Goal: Check status: Check status

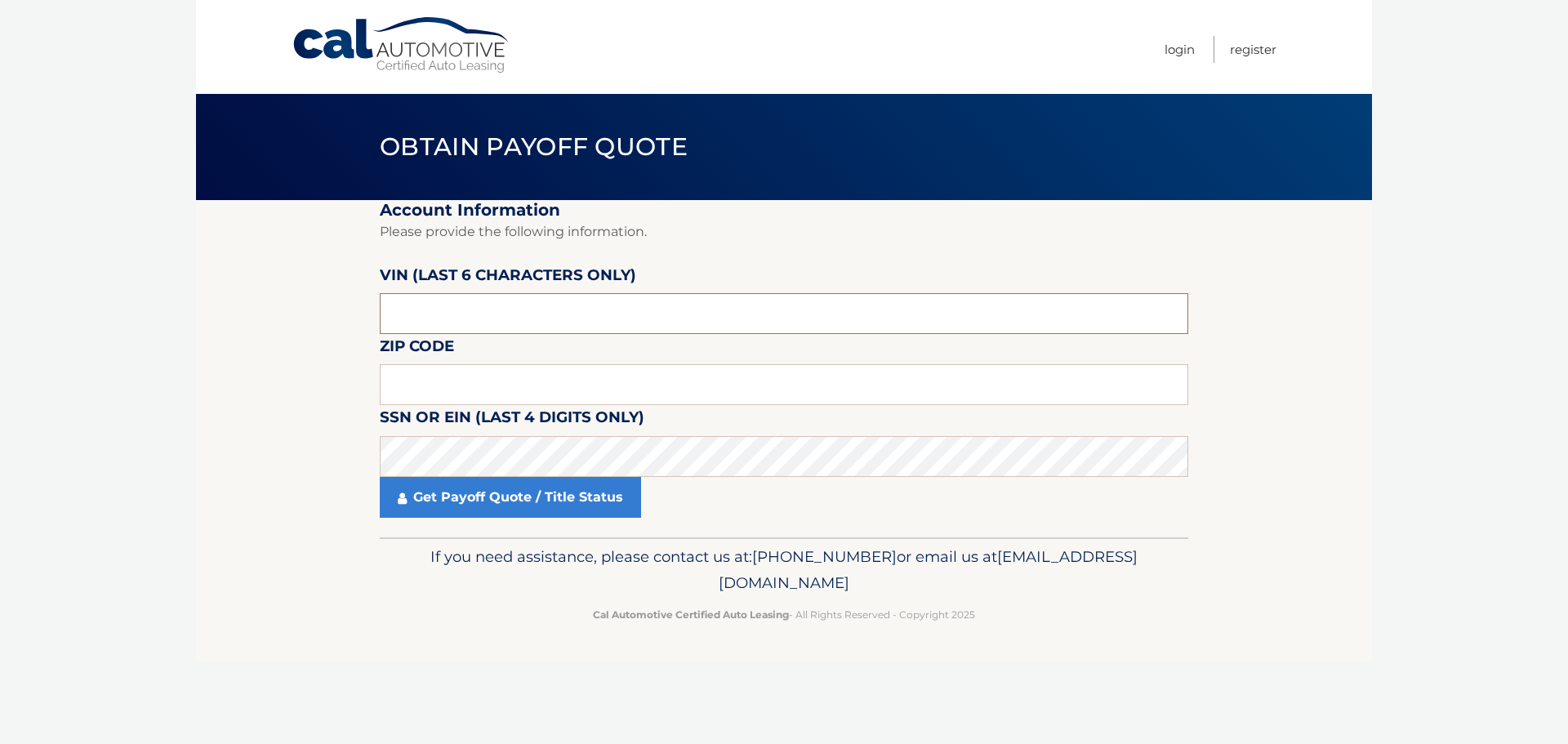
drag, startPoint x: 422, startPoint y: 317, endPoint x: 350, endPoint y: 309, distance: 72.4
click at [353, 313] on section "Account Information Please provide the following information. [PERSON_NAME] (la…" at bounding box center [784, 368] width 1176 height 337
type input "481125"
click at [453, 371] on input "text" at bounding box center [784, 384] width 808 height 41
click at [493, 385] on input "text" at bounding box center [784, 384] width 808 height 41
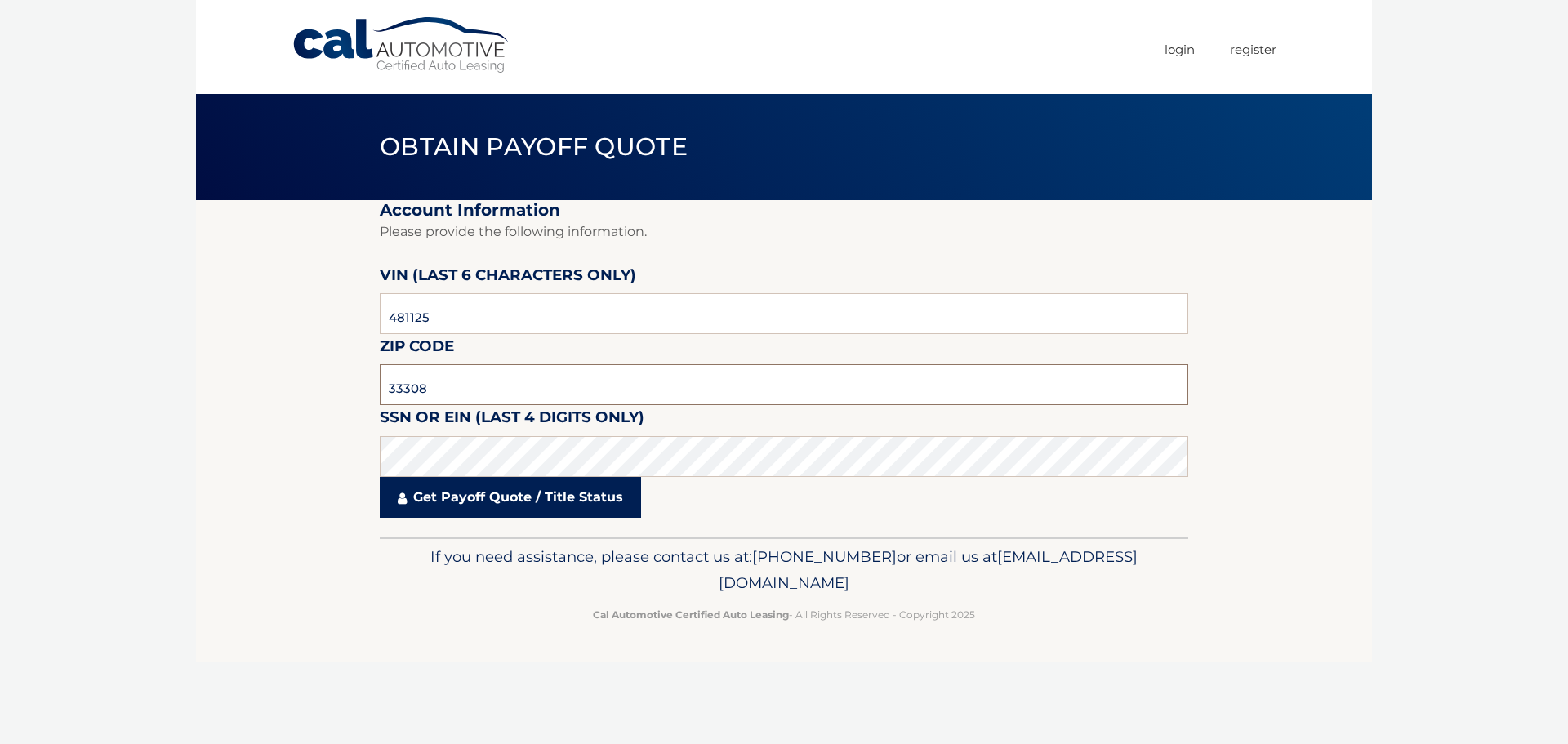
type input "33308"
click at [504, 501] on link "Get Payoff Quote / Title Status" at bounding box center [511, 497] width 261 height 41
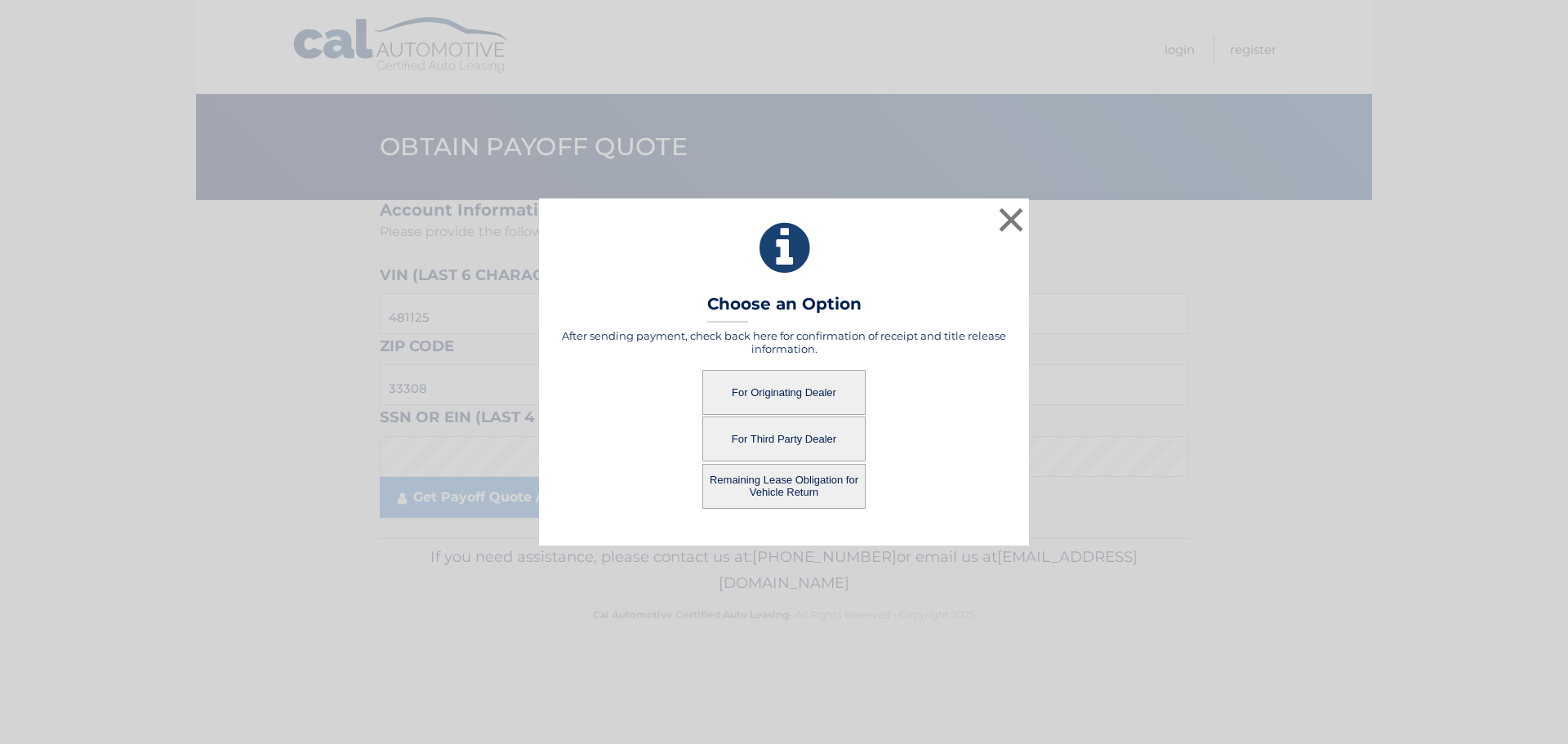
click at [757, 389] on button "For Originating Dealer" at bounding box center [784, 392] width 163 height 45
click at [760, 389] on button "For Originating Dealer" at bounding box center [784, 392] width 163 height 45
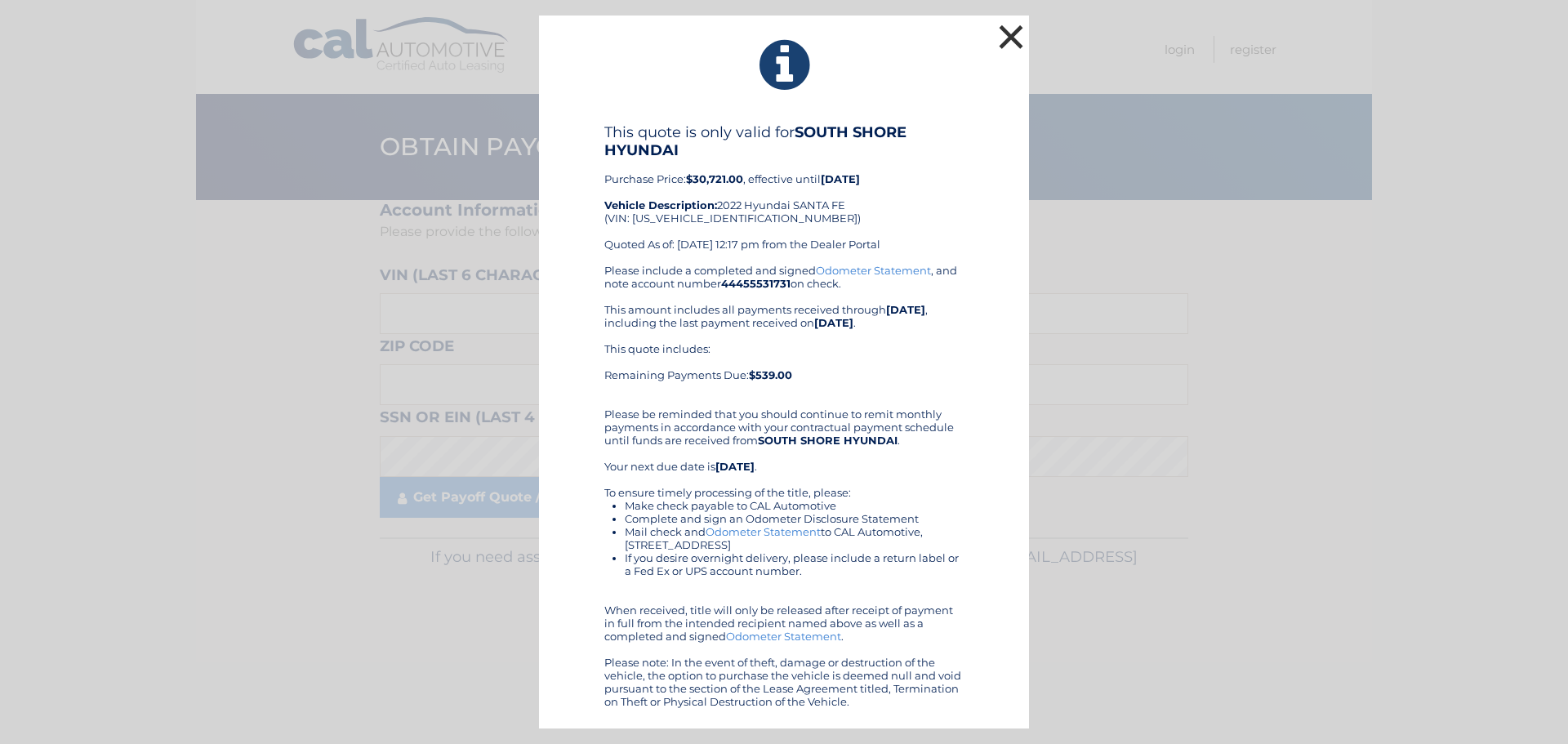
click at [1009, 29] on button "×" at bounding box center [1011, 36] width 32 height 32
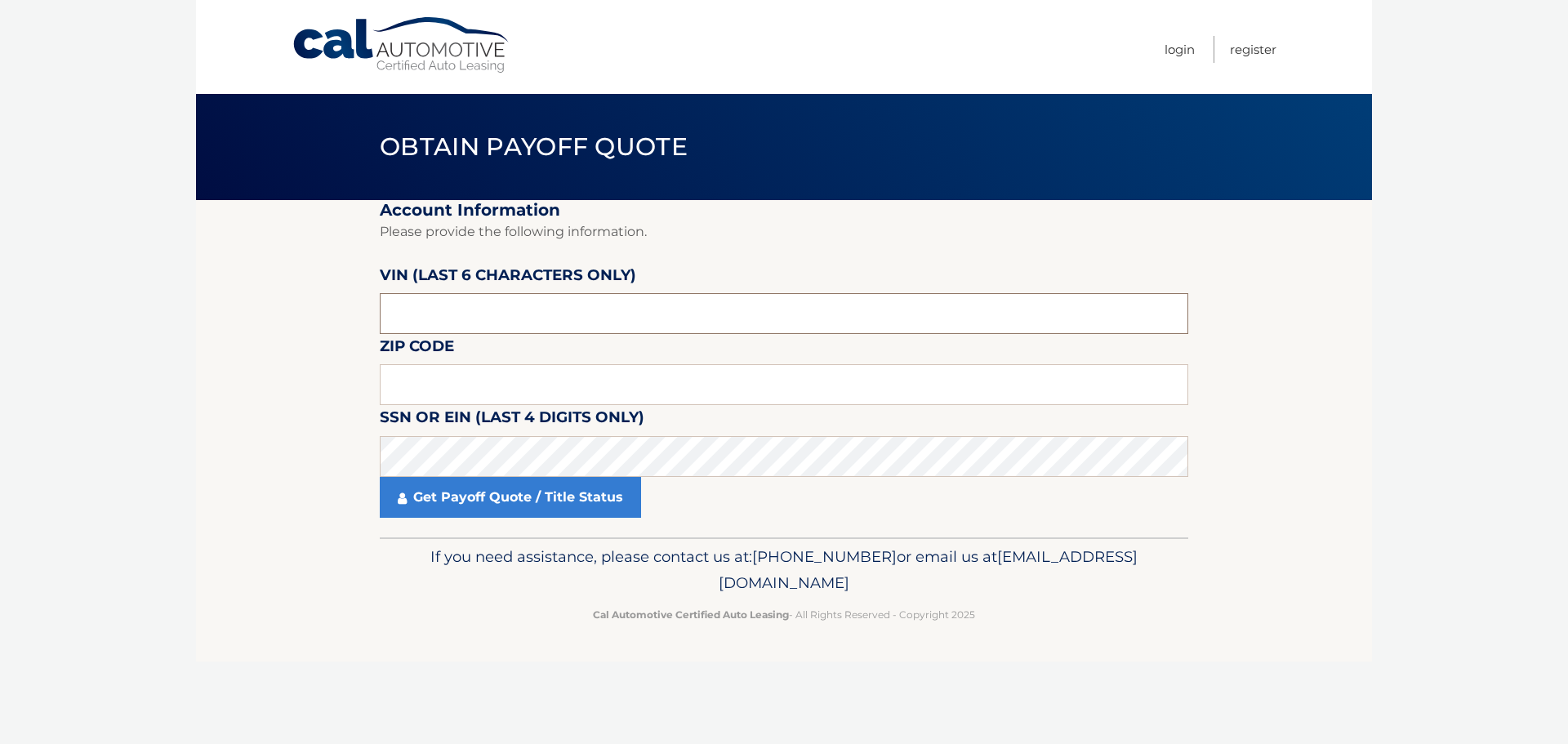
click at [432, 309] on input "text" at bounding box center [784, 313] width 808 height 41
drag, startPoint x: 429, startPoint y: 311, endPoint x: 328, endPoint y: 313, distance: 101.0
click at [328, 313] on section "Account Information Please provide the following information. [PERSON_NAME] (la…" at bounding box center [784, 368] width 1176 height 337
type input "481125"
click at [416, 380] on input "text" at bounding box center [784, 384] width 808 height 41
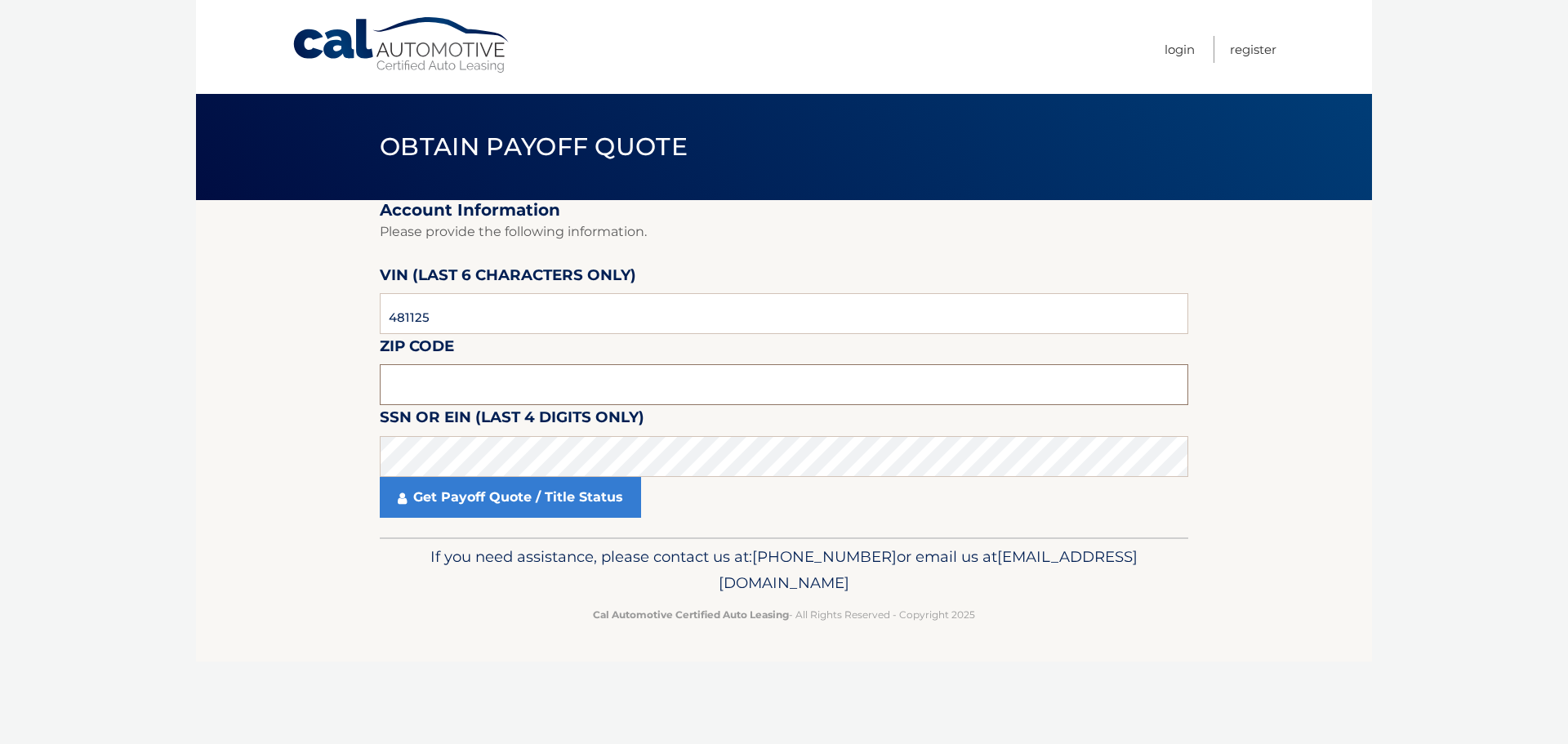
click at [411, 379] on input "text" at bounding box center [784, 384] width 808 height 41
type input "33308"
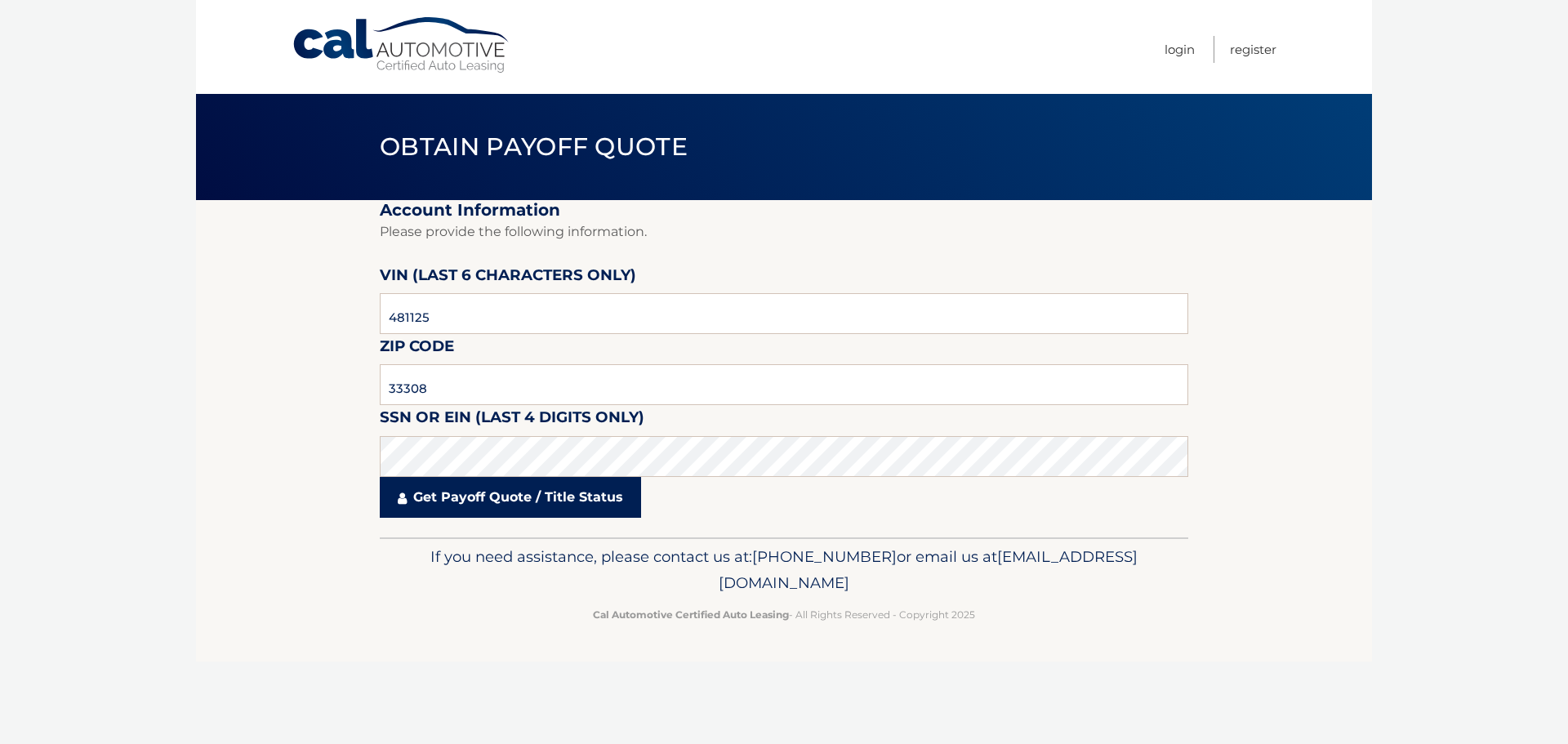
click at [495, 508] on link "Get Payoff Quote / Title Status" at bounding box center [511, 497] width 261 height 41
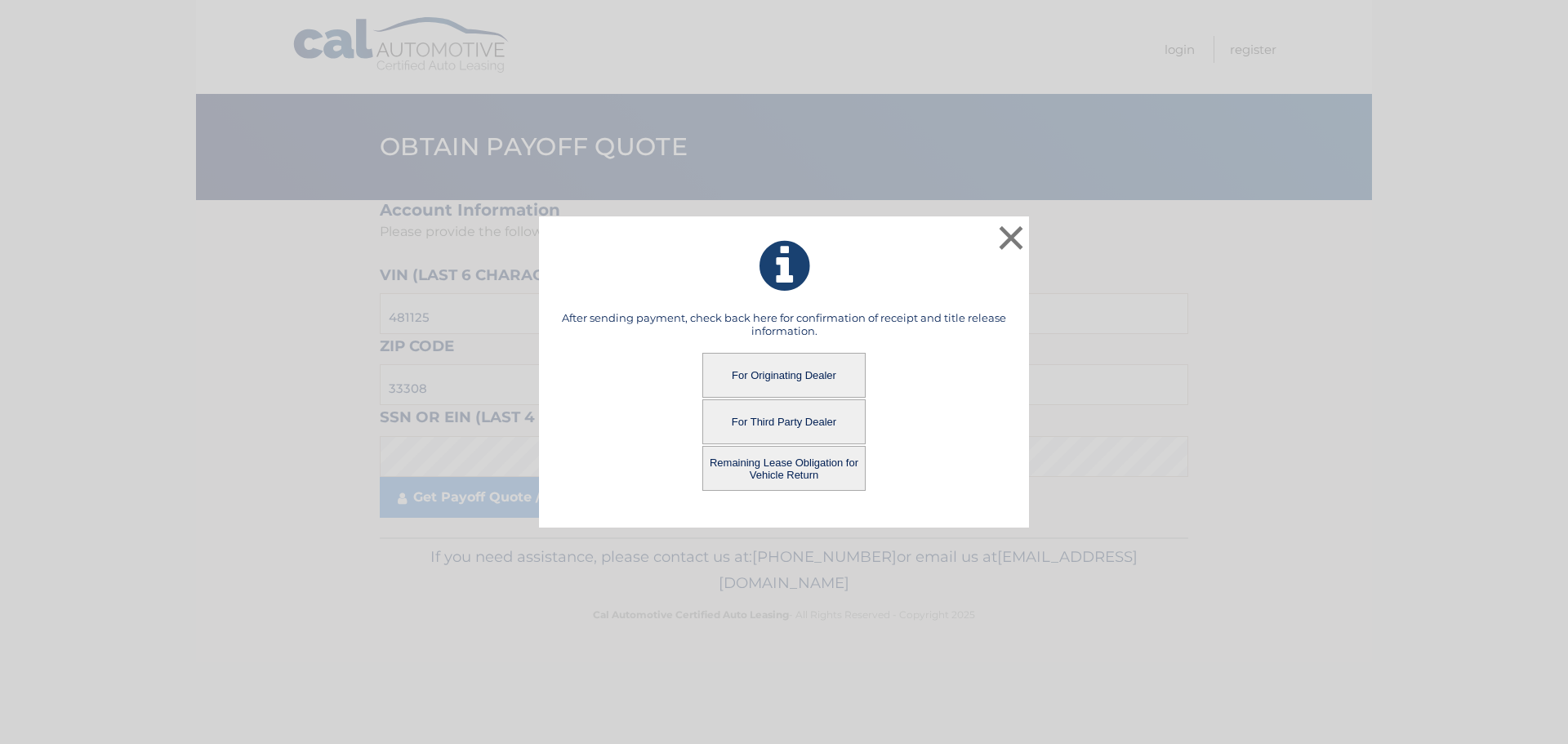
click at [789, 465] on button "Remaining Lease Obligation for Vehicle Return" at bounding box center [784, 467] width 163 height 45
click at [779, 469] on button "Remaining Lease Obligation for Vehicle Return" at bounding box center [784, 467] width 163 height 45
